Goal: Check status: Check status

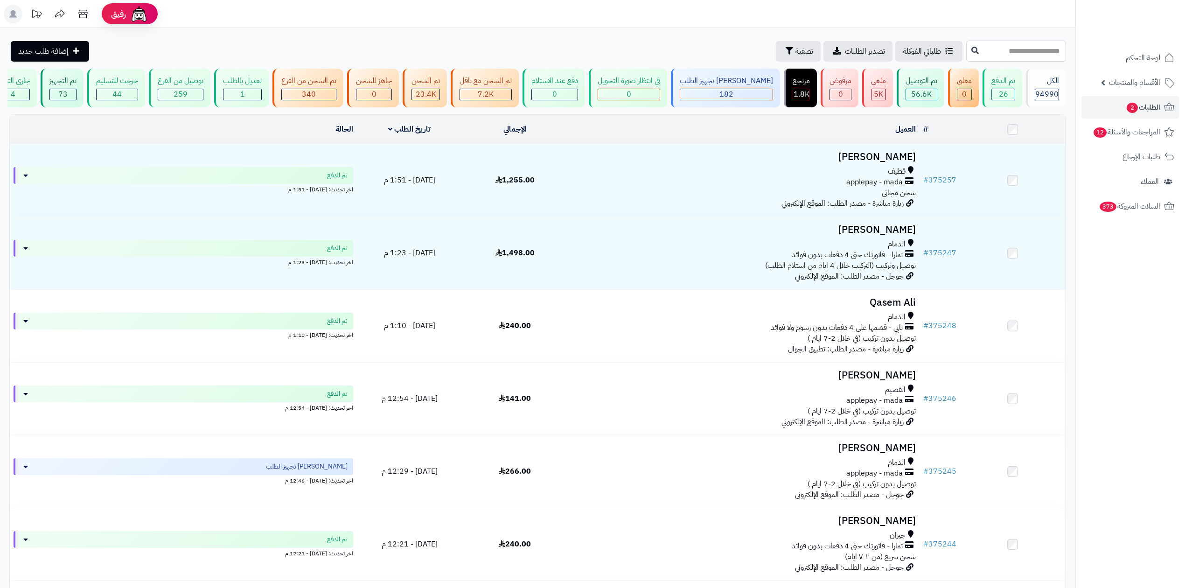
click at [971, 54] on input "text" at bounding box center [1016, 51] width 100 height 21
paste input "******"
type input "******"
click at [968, 55] on button at bounding box center [975, 51] width 14 height 18
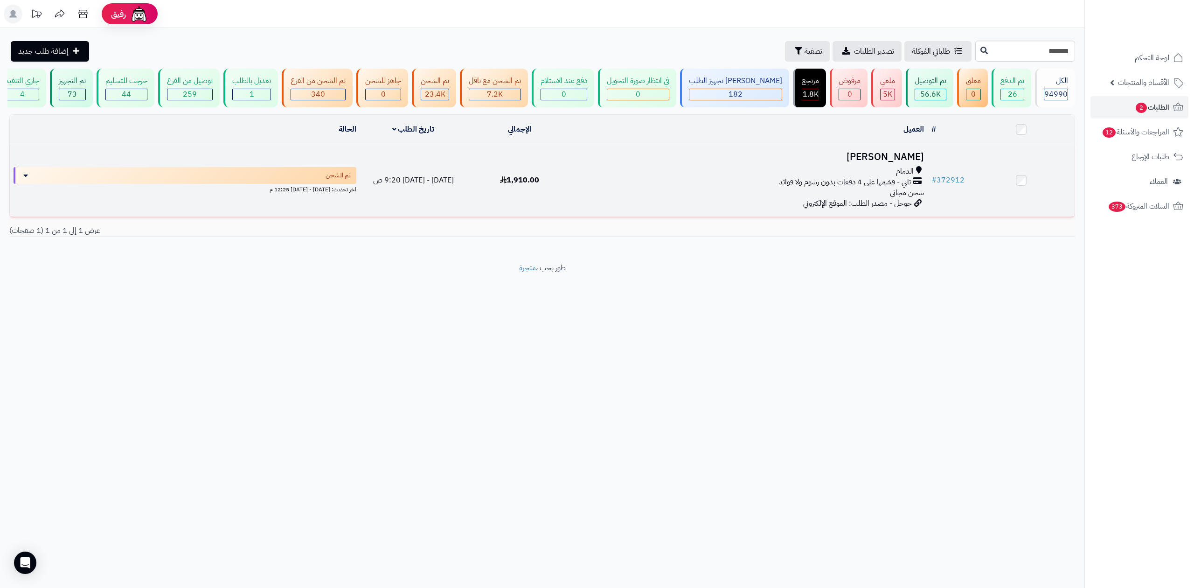
click at [933, 173] on td "# 372912" at bounding box center [948, 180] width 41 height 72
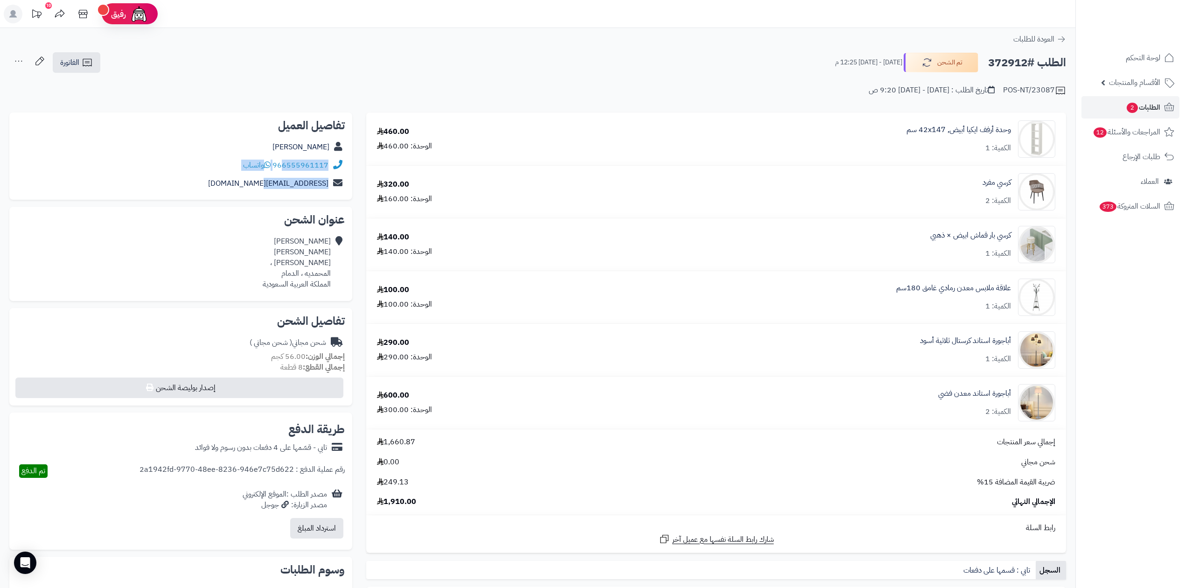
drag, startPoint x: 285, startPoint y: 173, endPoint x: 312, endPoint y: 174, distance: 27.1
click at [312, 174] on div "تفاصيل العميل محمد البراهيم 966555961117 واتساب alamrentsr@gmail.com" at bounding box center [180, 156] width 343 height 88
click at [309, 36] on div "العودة للطلبات" at bounding box center [537, 39] width 1075 height 11
drag, startPoint x: 290, startPoint y: 172, endPoint x: 327, endPoint y: 173, distance: 37.8
click at [327, 173] on div "966555961117 واتساب" at bounding box center [181, 165] width 328 height 18
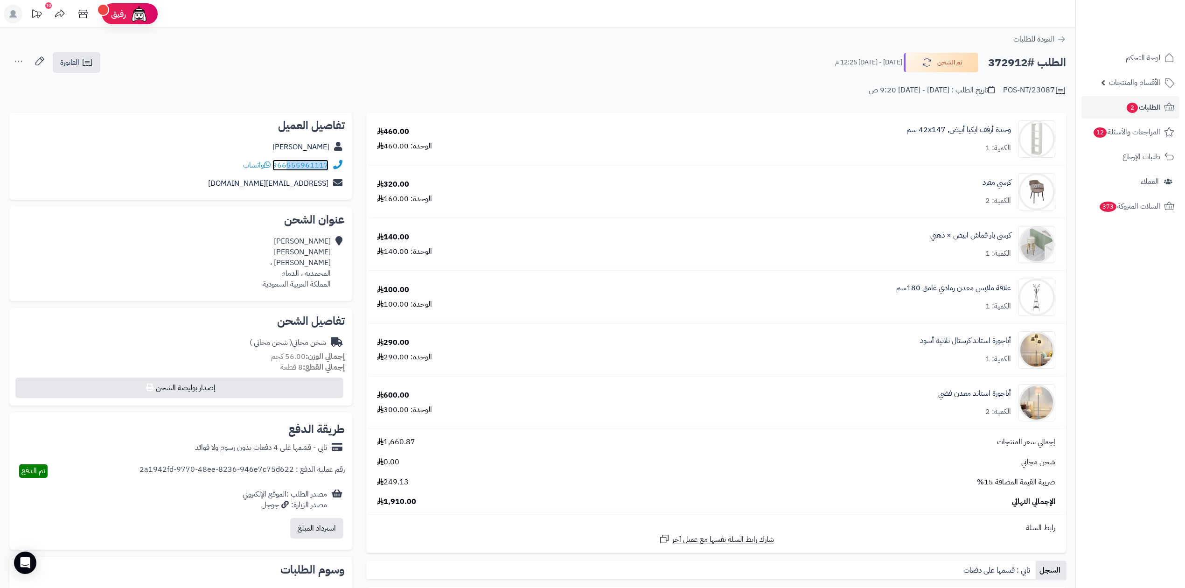
copy link "555961117"
click at [1010, 64] on h2 "الطلب #372912" at bounding box center [1027, 62] width 78 height 19
copy h2 "372912"
